Goal: Task Accomplishment & Management: Manage account settings

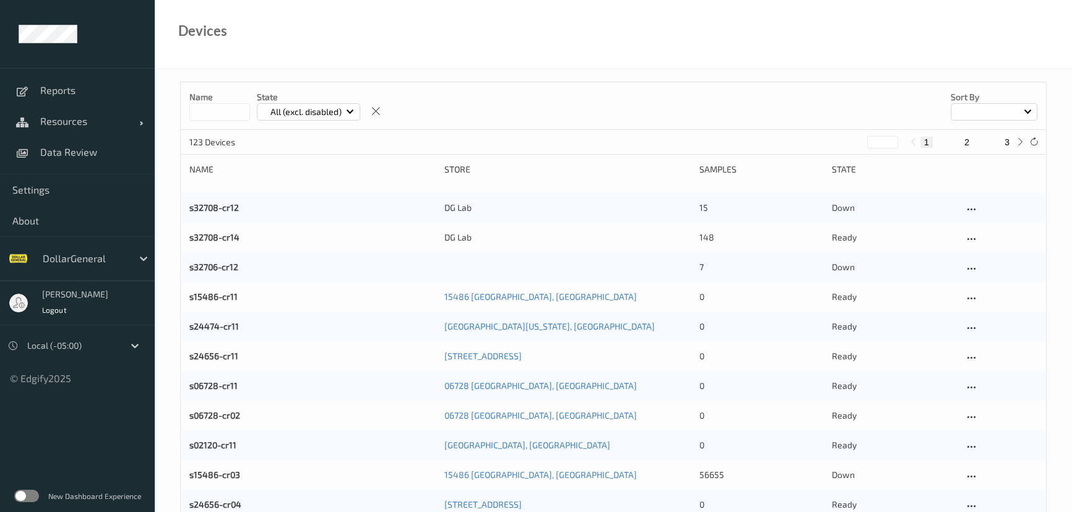
click at [212, 117] on input at bounding box center [219, 111] width 61 height 17
click at [755, 33] on div "Devices" at bounding box center [613, 34] width 917 height 69
click at [224, 111] on input at bounding box center [219, 111] width 61 height 17
type input "****"
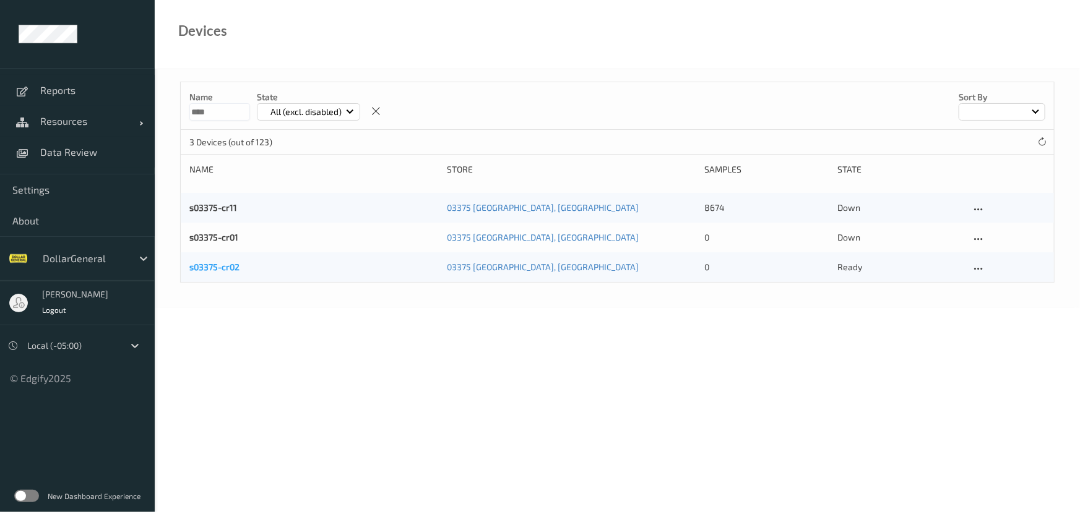
click at [220, 271] on link "s03375-cr02" at bounding box center [214, 267] width 50 height 11
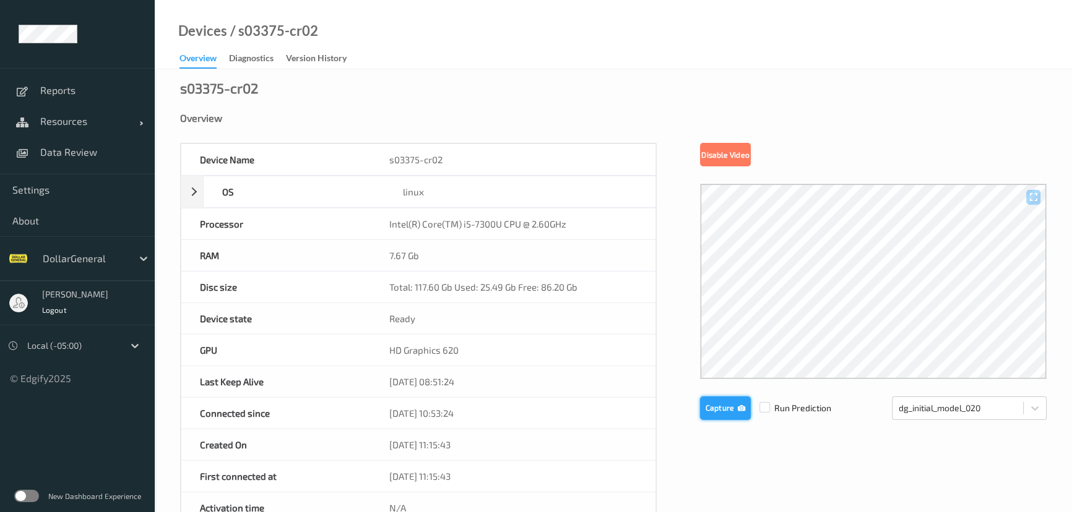
click at [710, 413] on button "Capture" at bounding box center [725, 409] width 51 height 24
click at [707, 410] on button "Capture" at bounding box center [725, 409] width 51 height 24
click at [730, 406] on button "Capture" at bounding box center [725, 409] width 51 height 24
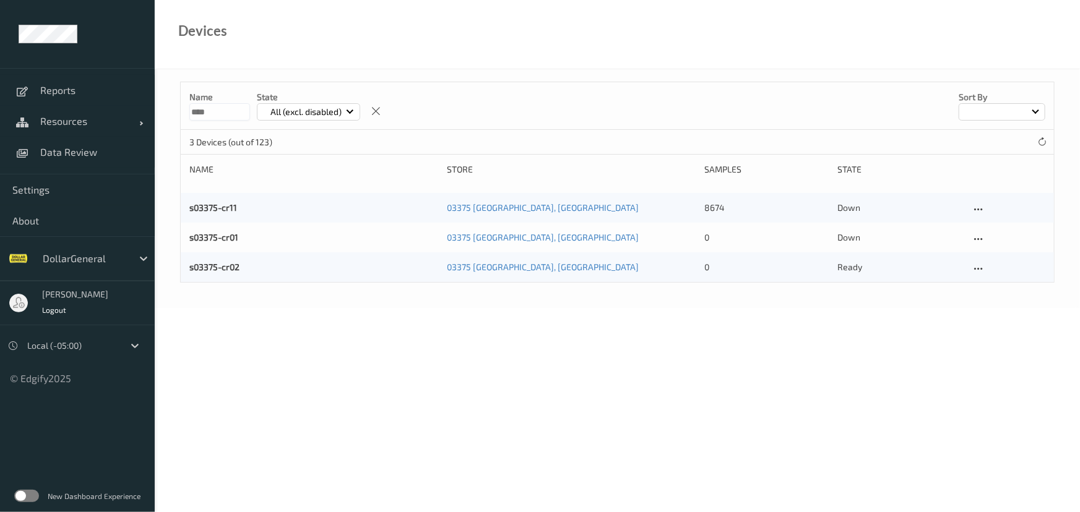
click at [204, 230] on div "s03375-cr01 03375 Statesboro, GA 0 down" at bounding box center [617, 238] width 873 height 30
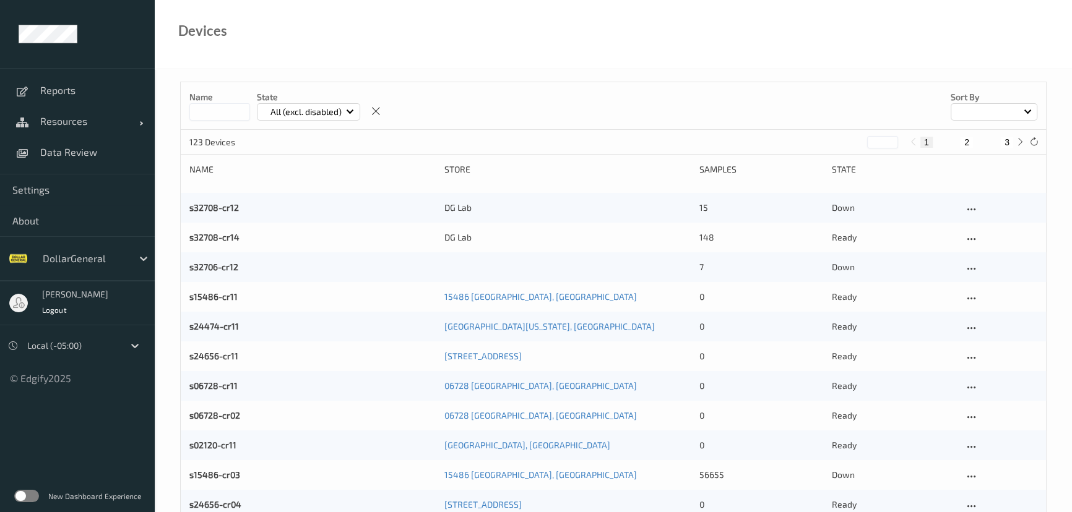
click at [217, 110] on input at bounding box center [219, 111] width 61 height 17
type input "****"
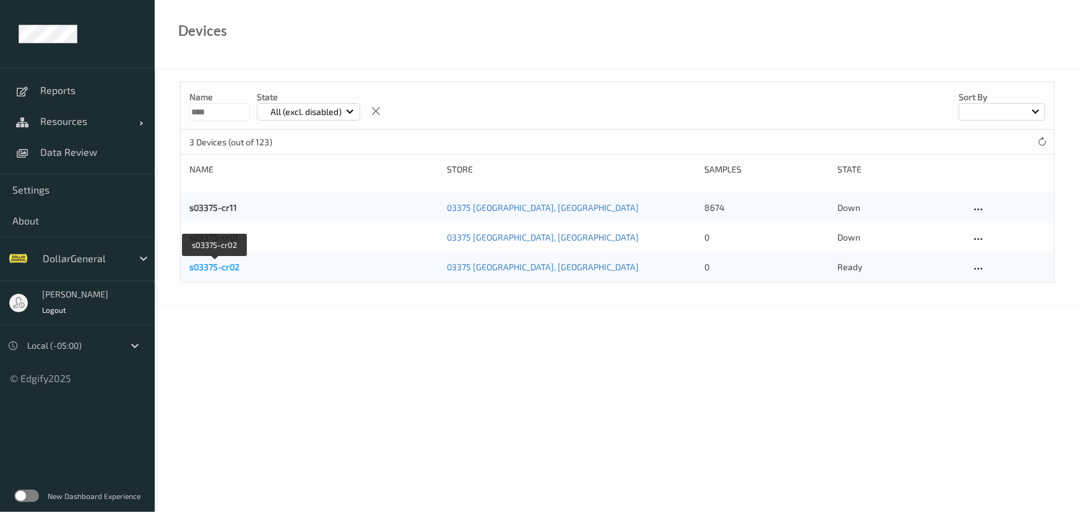
click at [219, 265] on link "s03375-cr02" at bounding box center [214, 267] width 50 height 11
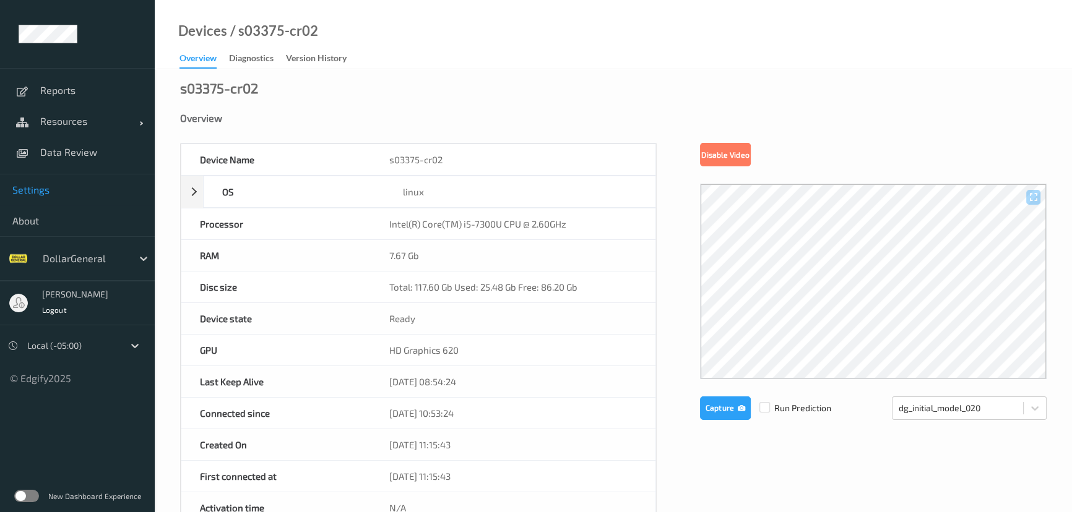
drag, startPoint x: 33, startPoint y: 192, endPoint x: 42, endPoint y: 194, distance: 9.5
click at [33, 192] on span "Settings" at bounding box center [77, 190] width 130 height 12
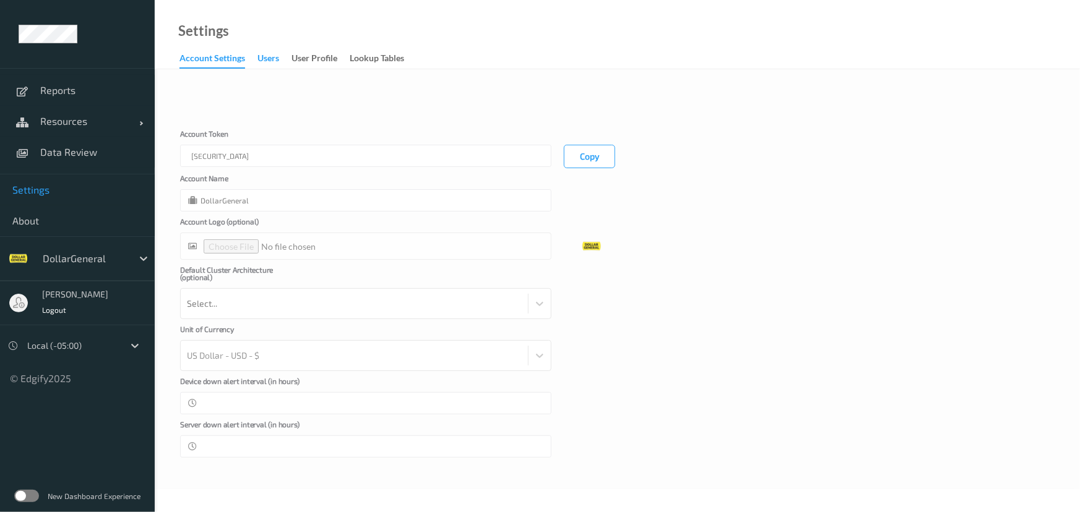
click at [264, 57] on div "users" at bounding box center [268, 59] width 22 height 15
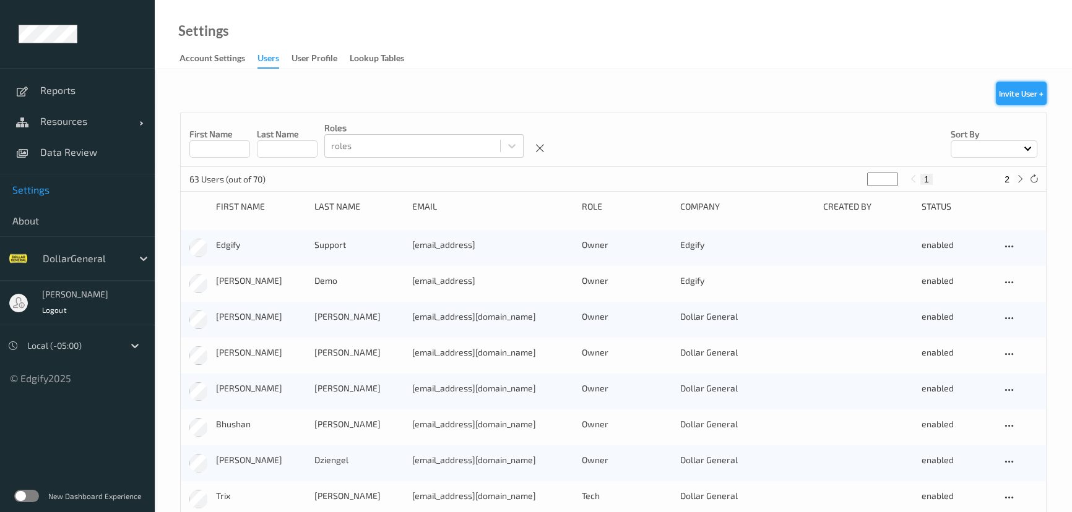
click at [1020, 93] on button "Invite User +" at bounding box center [1020, 94] width 51 height 24
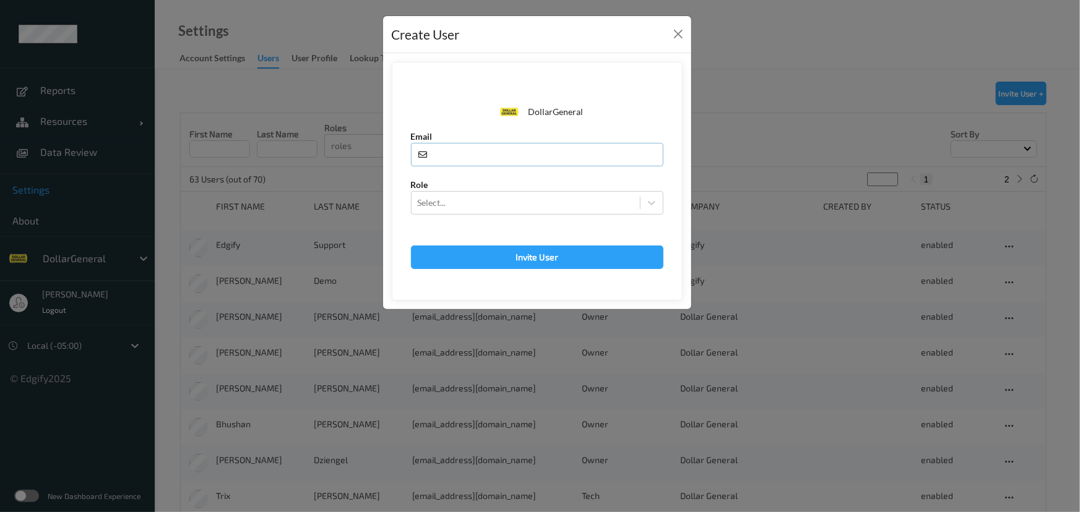
click at [488, 153] on input "text" at bounding box center [537, 155] width 252 height 24
paste input "[EMAIL_ADDRESS][DOMAIN_NAME]"
type input "[EMAIL_ADDRESS][DOMAIN_NAME]"
click at [468, 209] on div at bounding box center [526, 203] width 216 height 15
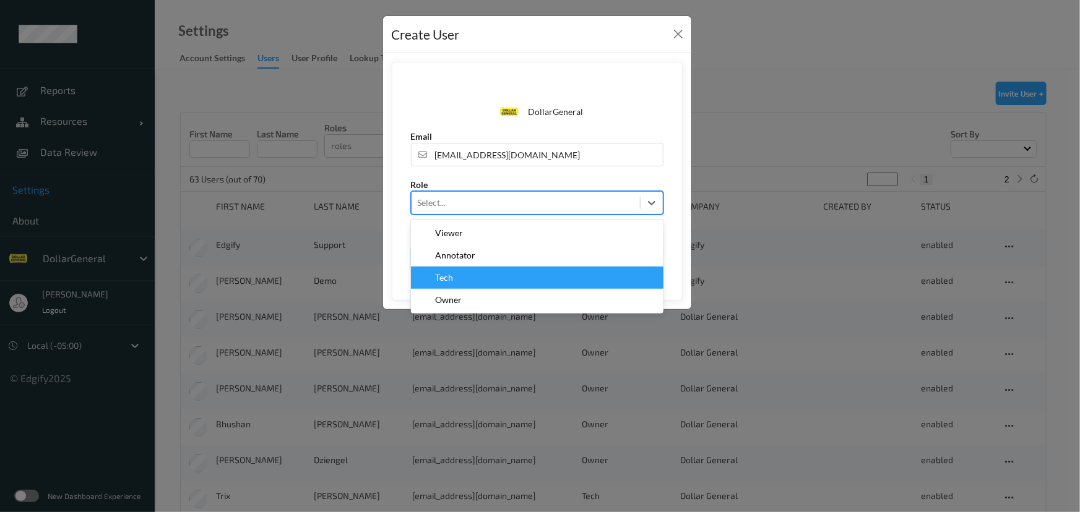
click at [483, 278] on div "Tech" at bounding box center [537, 278] width 238 height 12
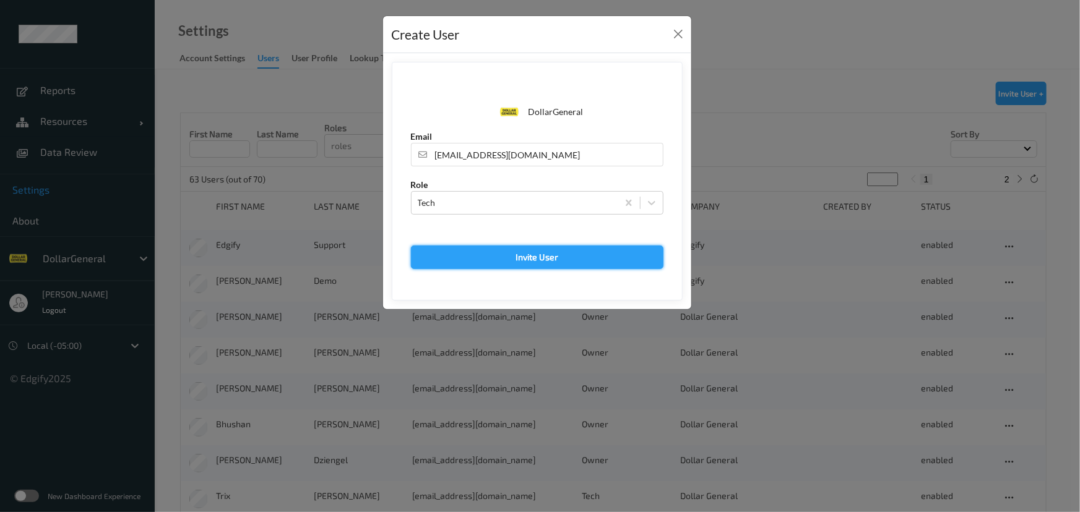
click at [485, 256] on button "Invite User" at bounding box center [537, 258] width 252 height 24
